Goal: Task Accomplishment & Management: Use online tool/utility

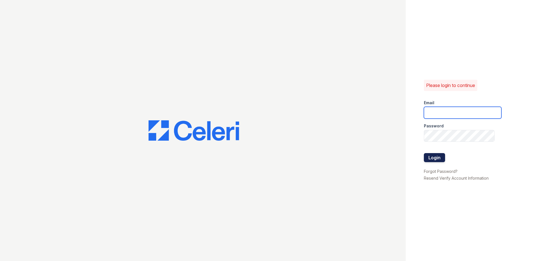
type input "[EMAIL_ADDRESS][DOMAIN_NAME]"
click at [434, 160] on button "Login" at bounding box center [434, 157] width 21 height 9
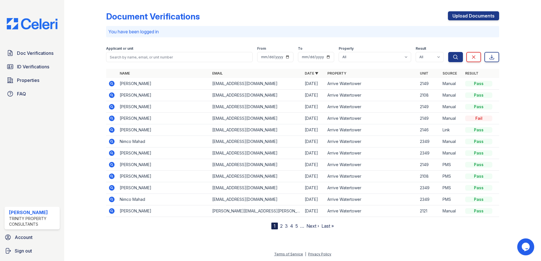
click at [38, 60] on div "Doc Verifications ID Verifications Properties FAQ" at bounding box center [32, 74] width 60 height 52
drag, startPoint x: 37, startPoint y: 61, endPoint x: 35, endPoint y: 65, distance: 4.6
click at [37, 61] on div "Doc Verifications ID Verifications Properties FAQ" at bounding box center [32, 74] width 60 height 52
click at [32, 73] on div "Doc Verifications ID Verifications Properties FAQ" at bounding box center [32, 74] width 60 height 52
click at [33, 66] on span "ID Verifications" at bounding box center [33, 66] width 32 height 7
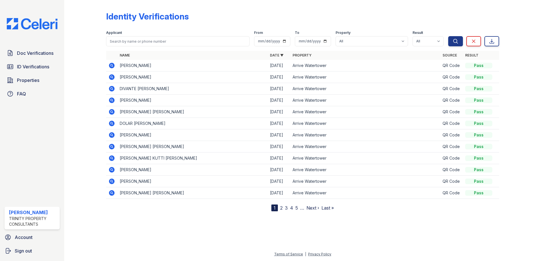
click at [128, 54] on link "Name" at bounding box center [125, 55] width 10 height 4
click at [90, 56] on div at bounding box center [89, 106] width 33 height 209
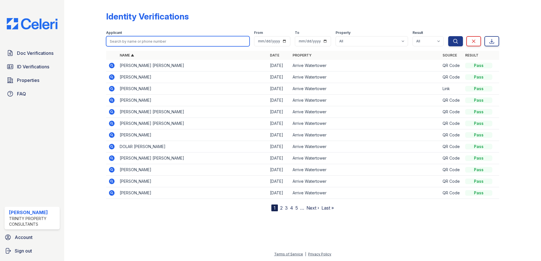
click at [127, 37] on input "search" at bounding box center [177, 41] width 143 height 10
type input "parker"
click at [448, 36] on button "Search" at bounding box center [455, 41] width 15 height 10
